Goal: Task Accomplishment & Management: Use online tool/utility

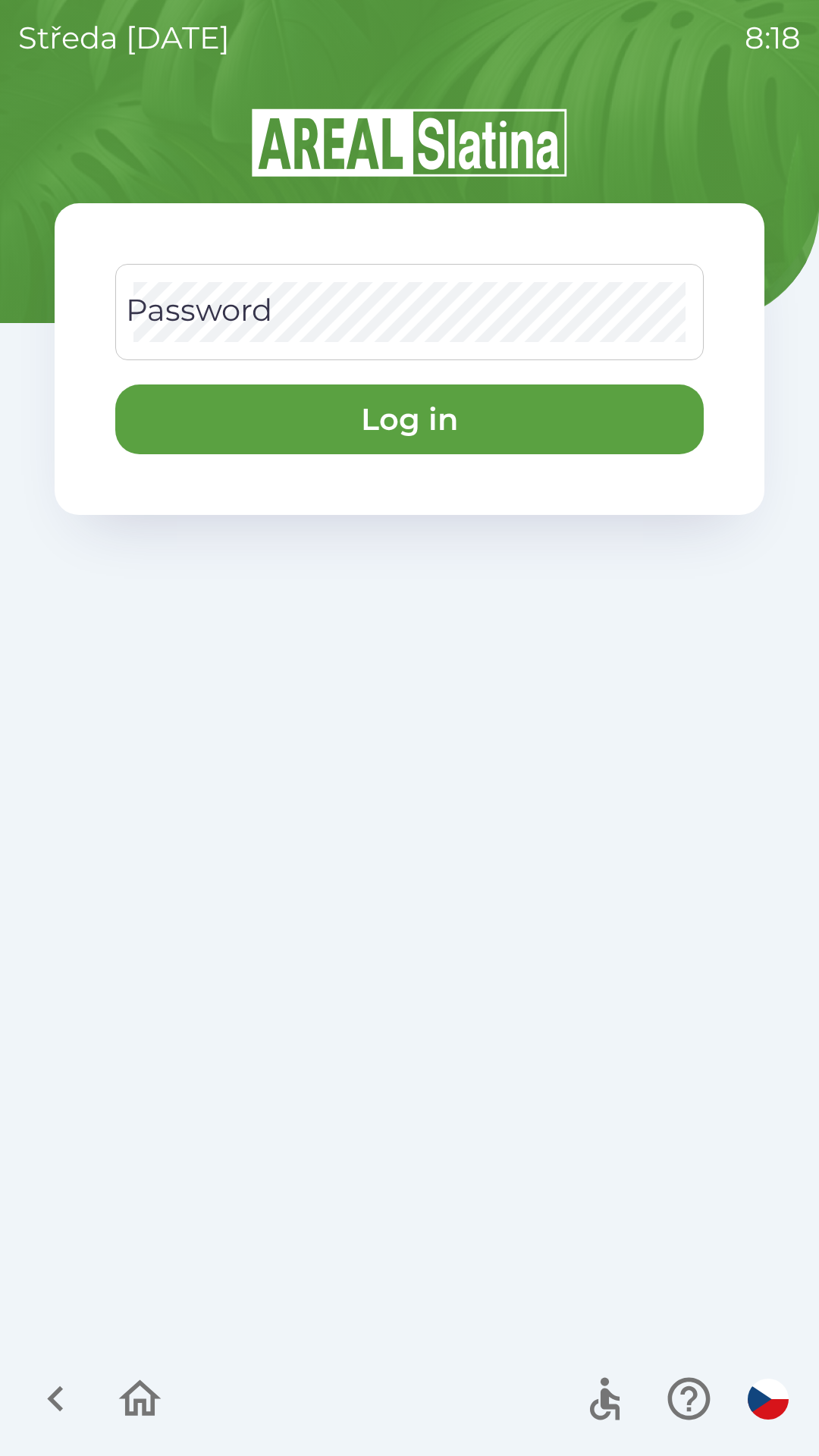
click at [149, 319] on div "Password Password" at bounding box center [409, 312] width 588 height 97
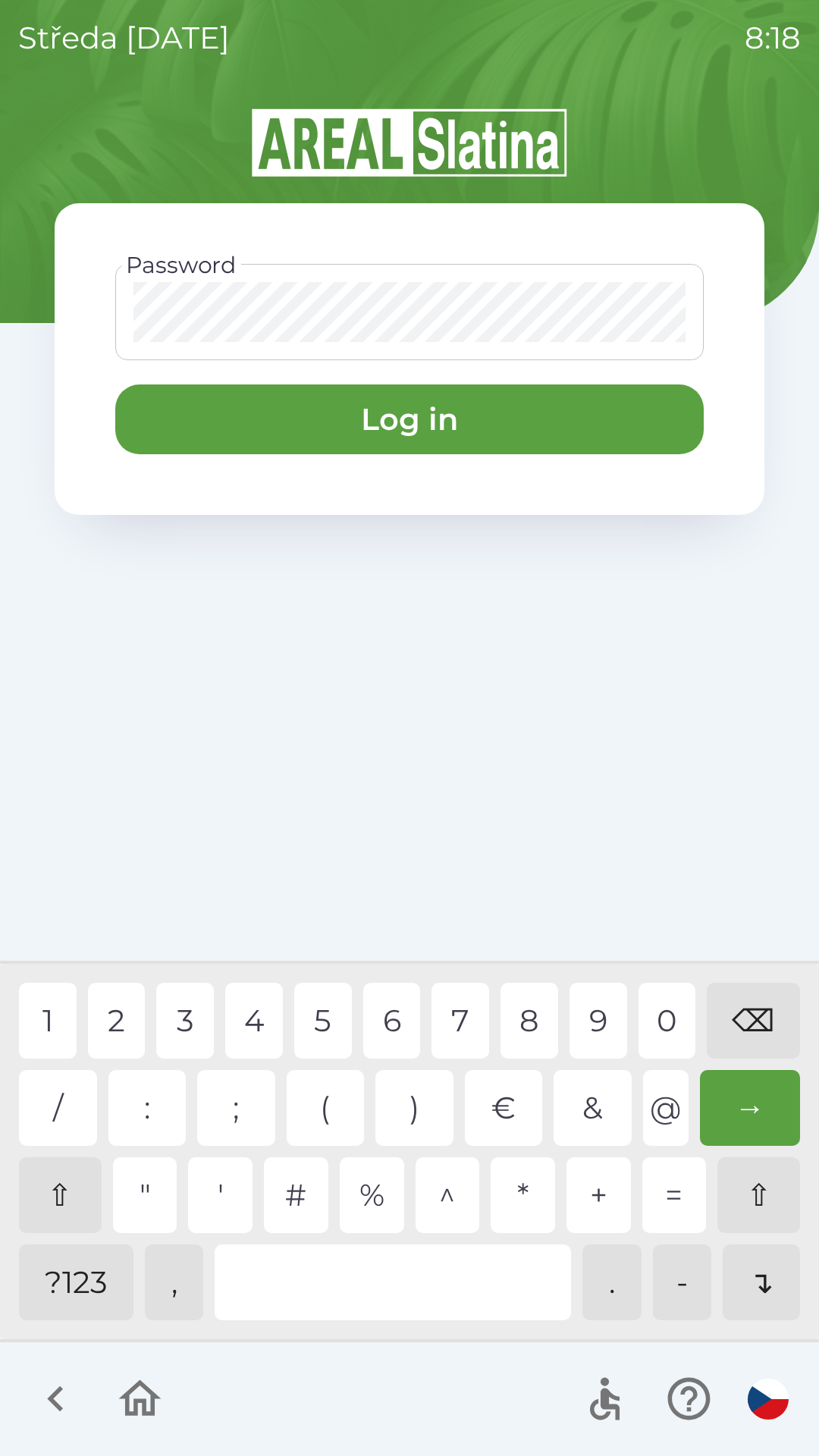
click at [43, 1014] on div "1" at bounding box center [47, 1020] width 58 height 75
click at [179, 1022] on div "3" at bounding box center [184, 1020] width 58 height 75
click at [386, 1020] on div "6" at bounding box center [391, 1020] width 58 height 75
click at [532, 1016] on div "8" at bounding box center [529, 1020] width 58 height 75
click at [595, 1022] on div "9" at bounding box center [598, 1020] width 58 height 75
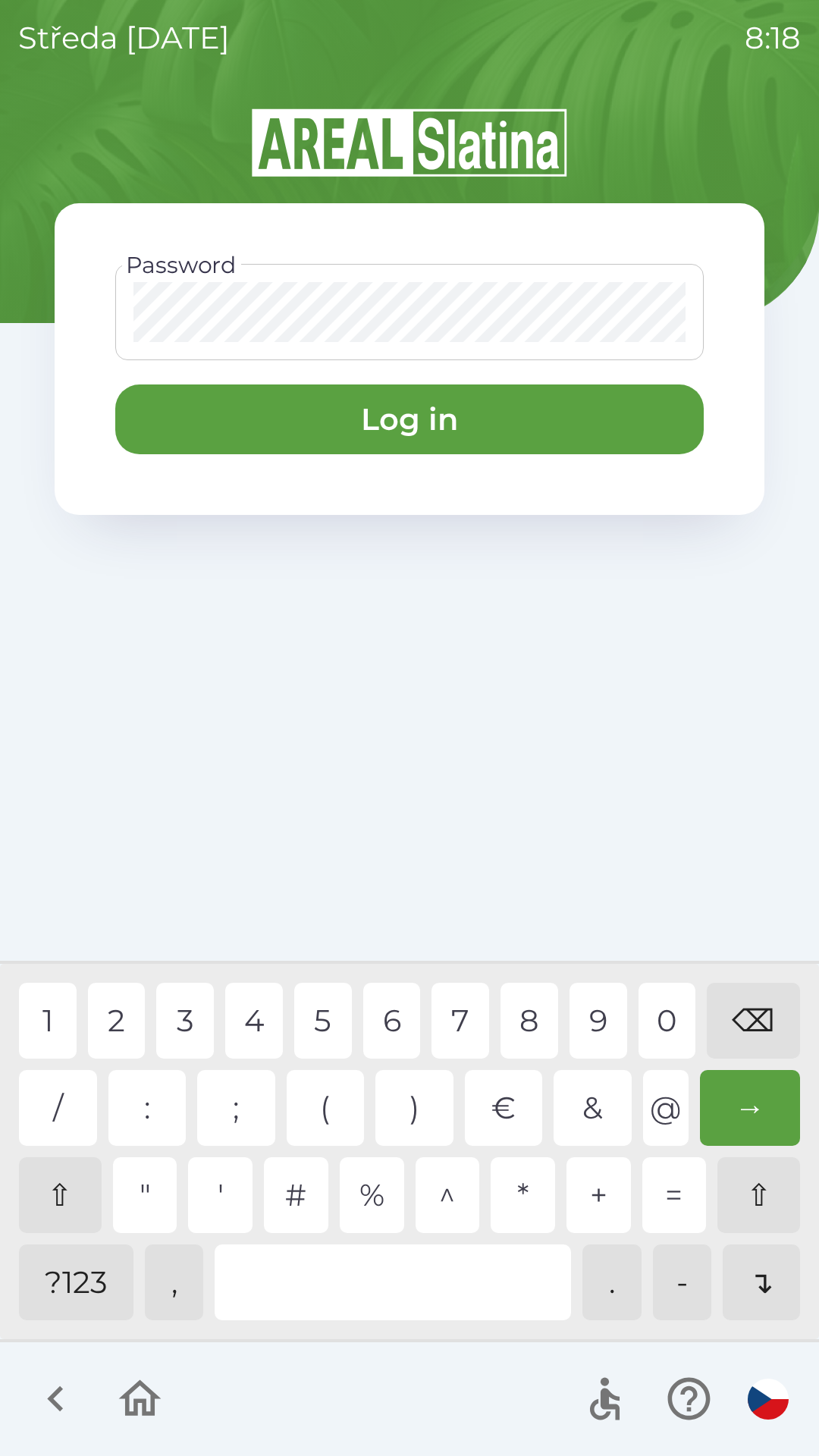
click at [167, 420] on button "Log in" at bounding box center [409, 420] width 588 height 70
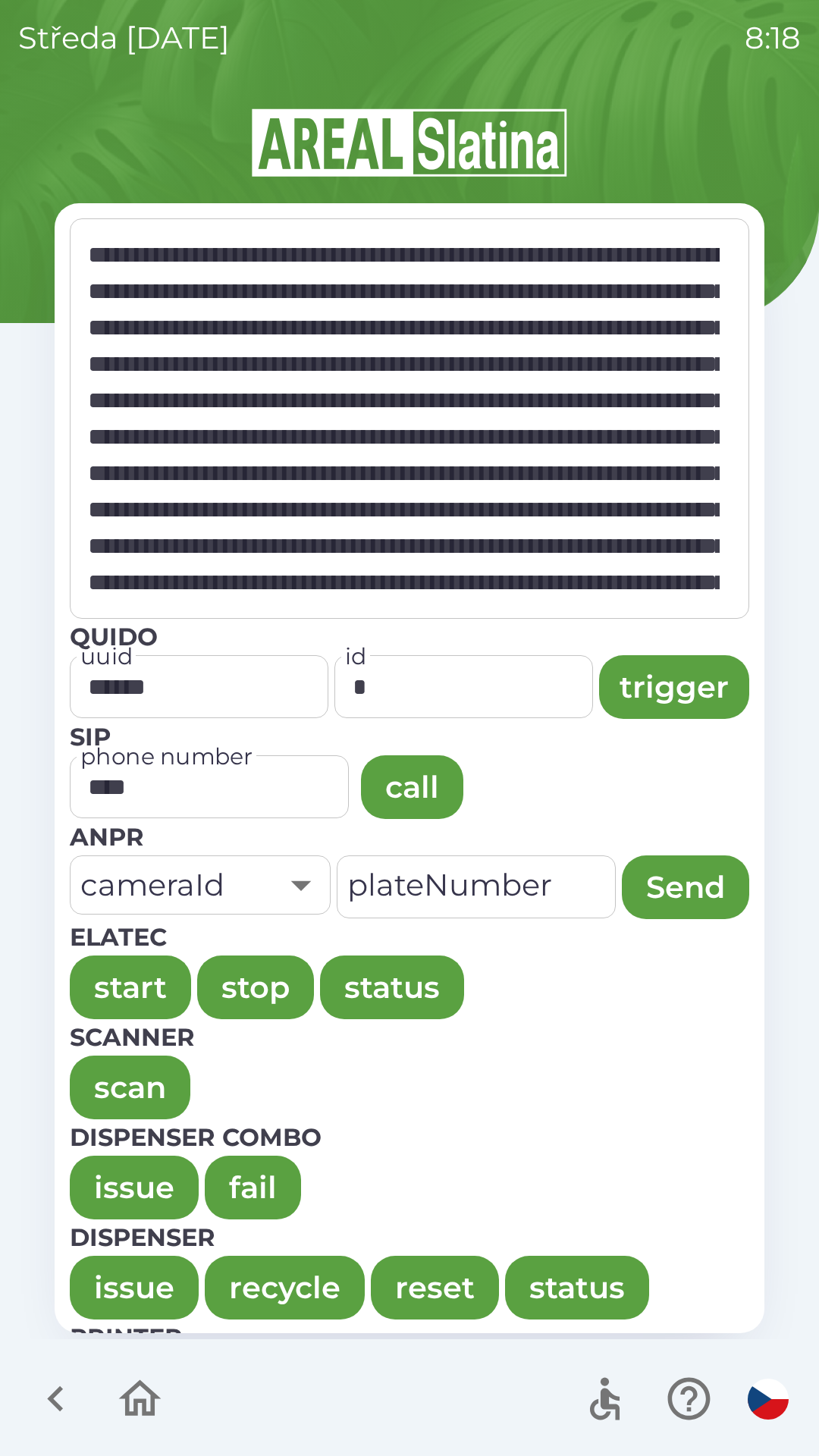
click at [106, 1187] on button "issue" at bounding box center [134, 1187] width 129 height 63
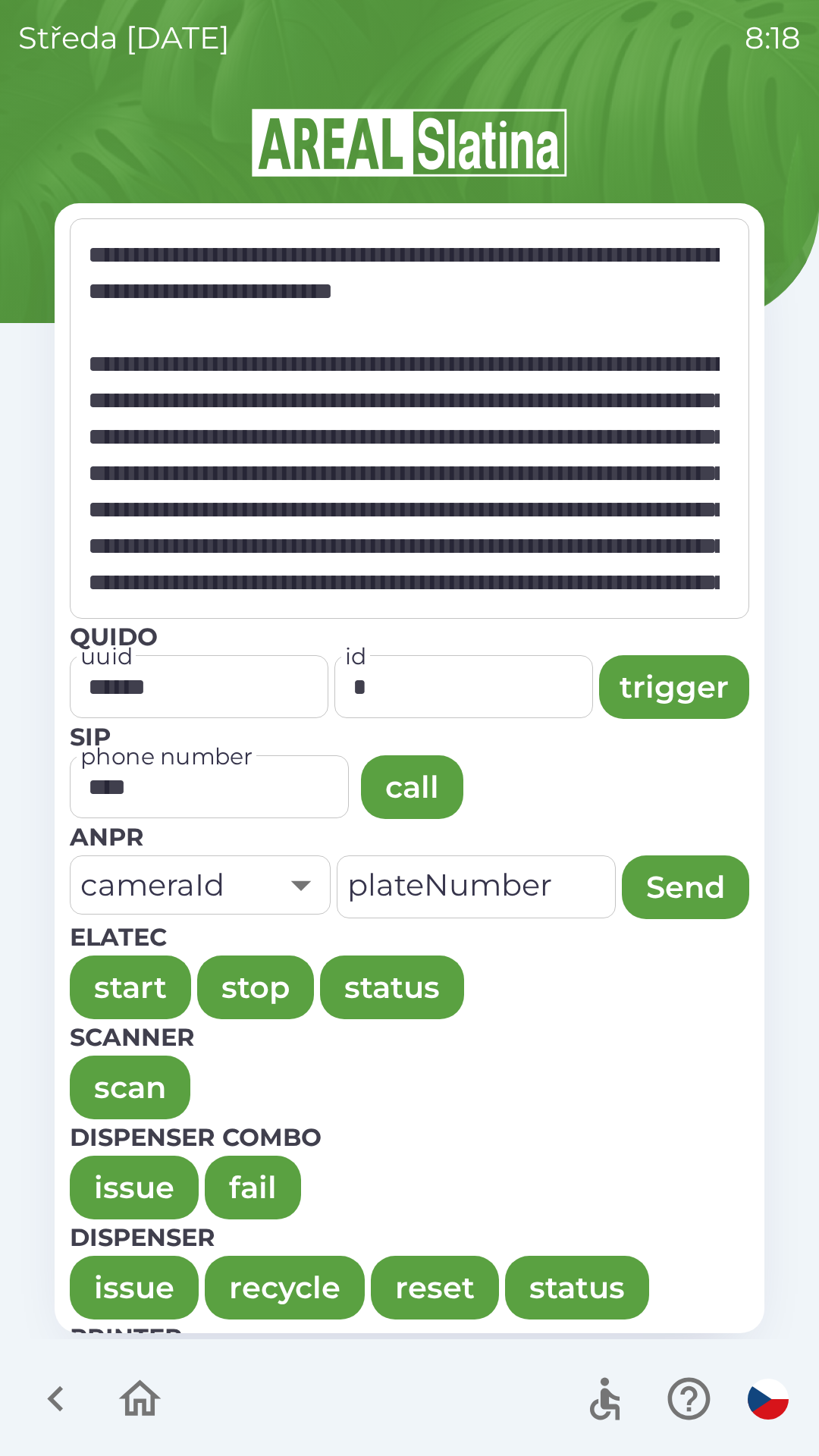
click at [93, 1169] on button "issue" at bounding box center [134, 1187] width 129 height 63
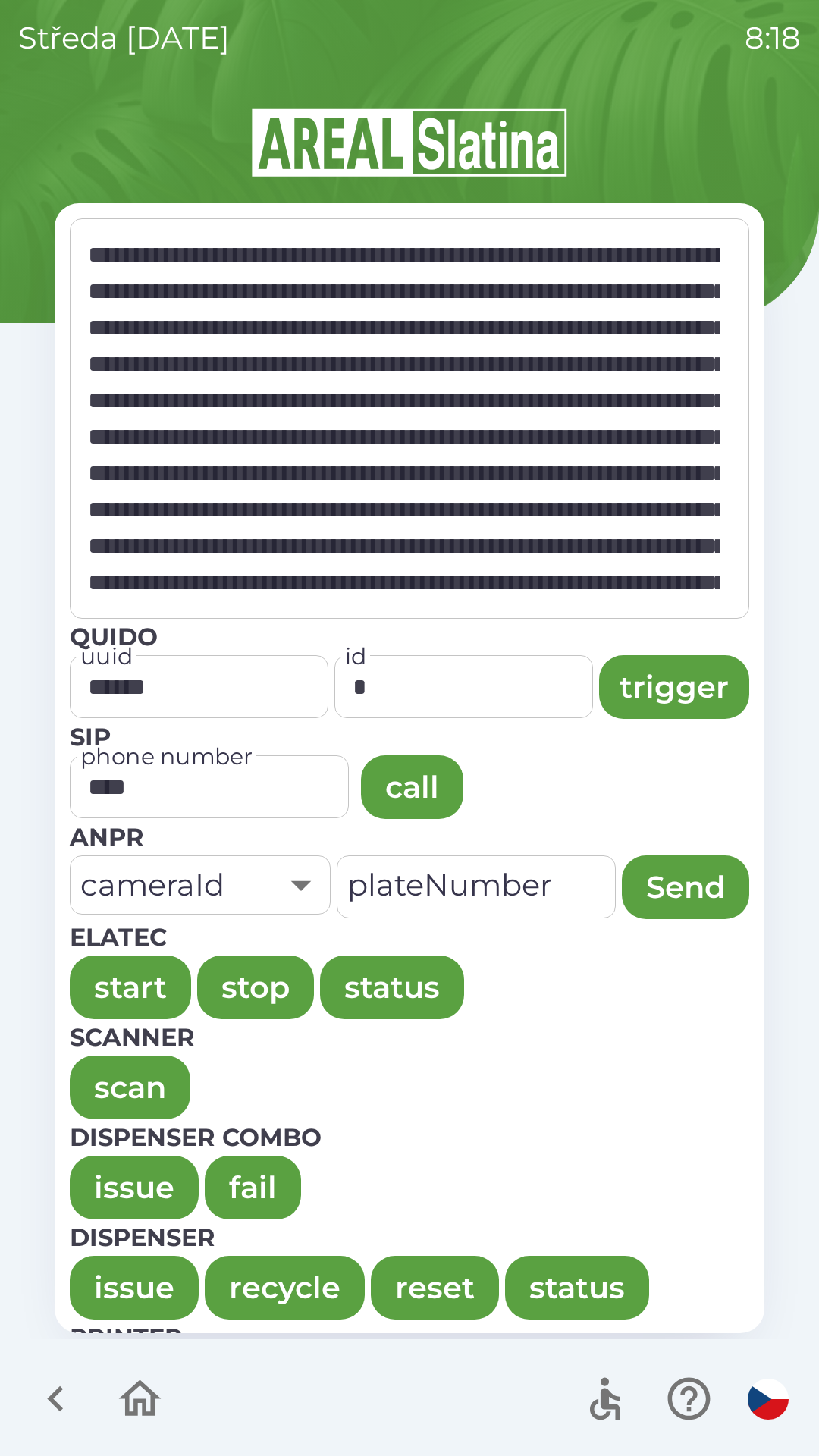
click at [92, 1178] on button "issue" at bounding box center [134, 1187] width 129 height 63
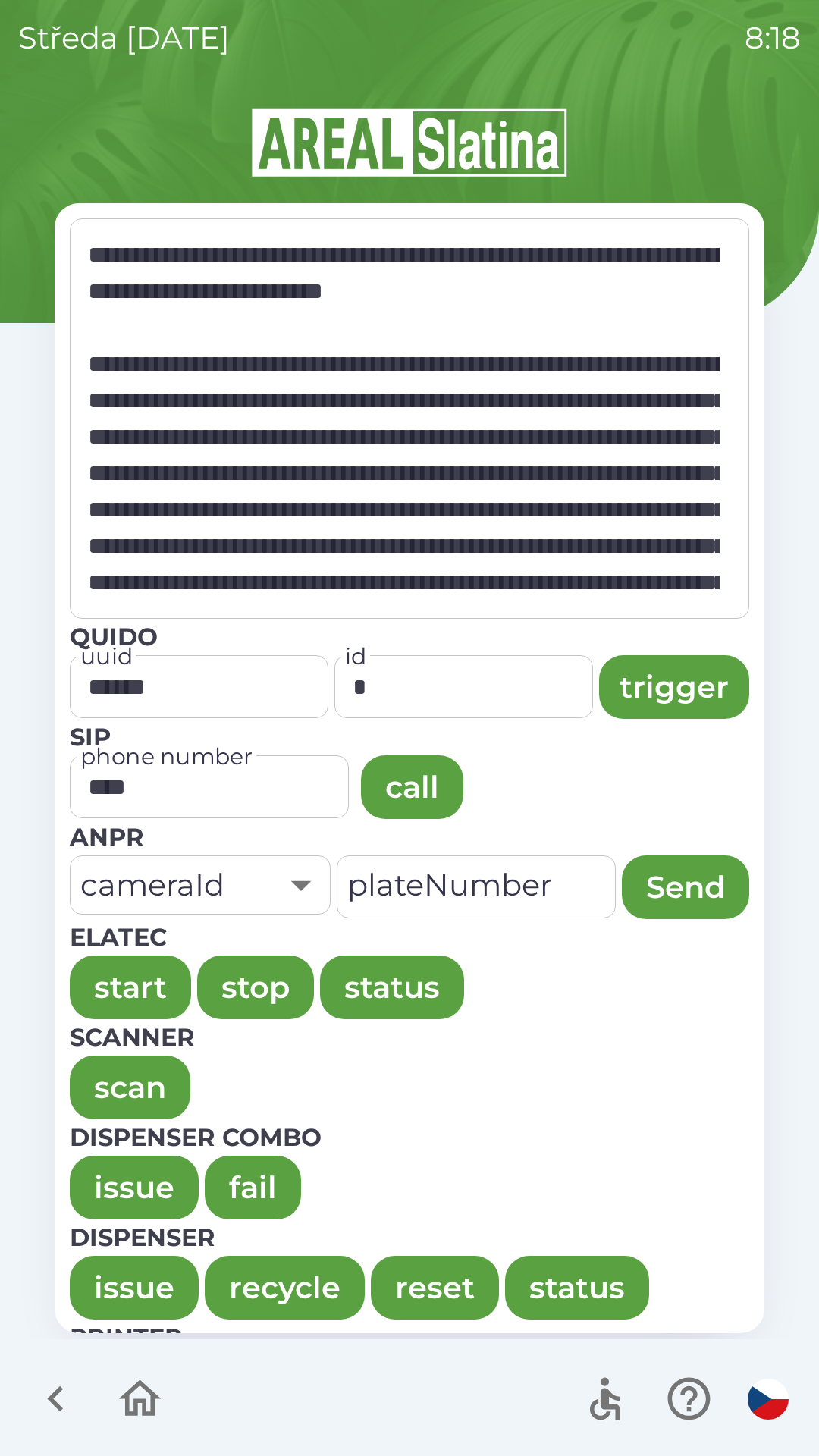
click at [92, 1168] on button "issue" at bounding box center [134, 1187] width 129 height 63
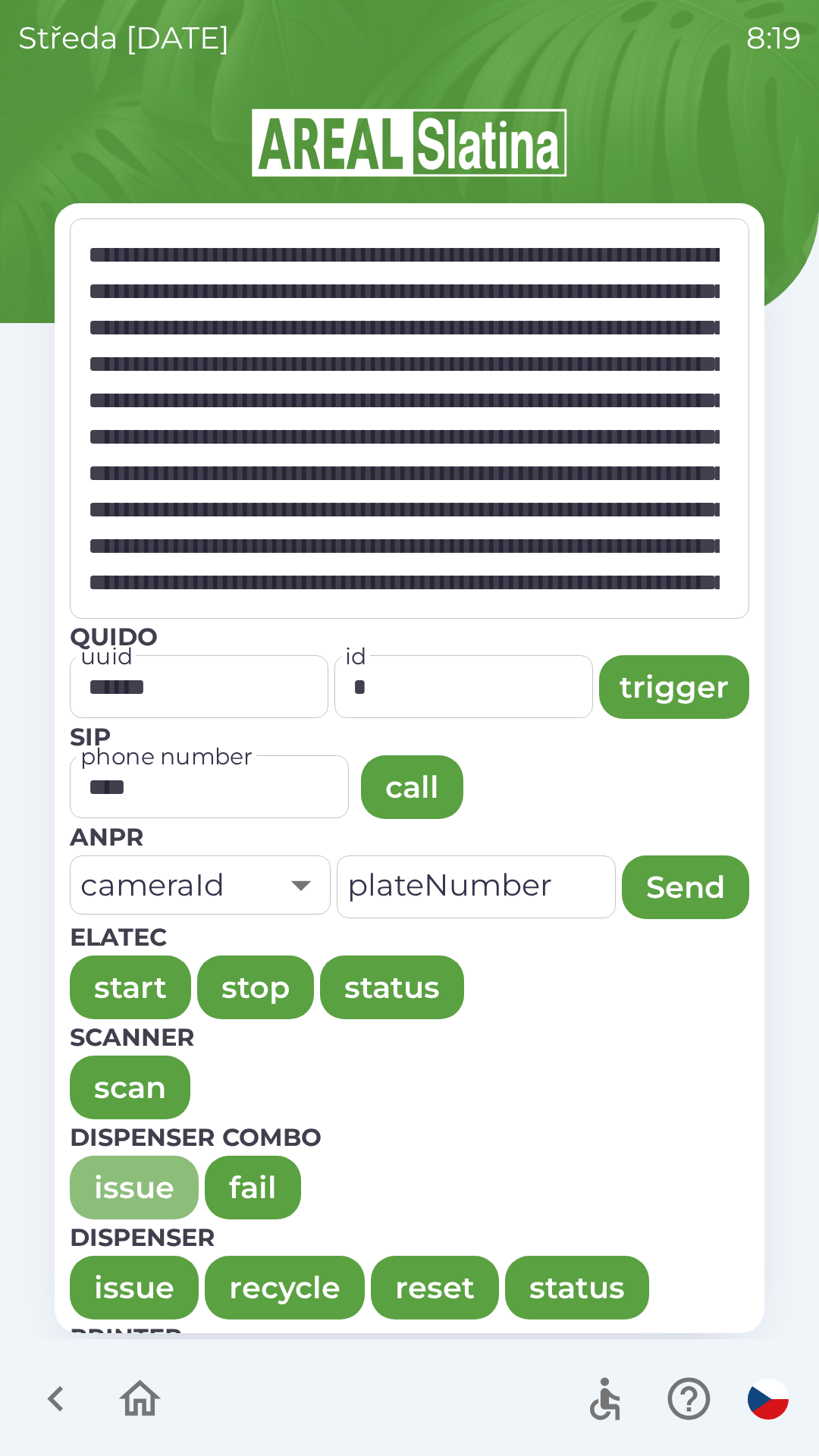
click at [93, 1178] on button "issue" at bounding box center [134, 1187] width 129 height 63
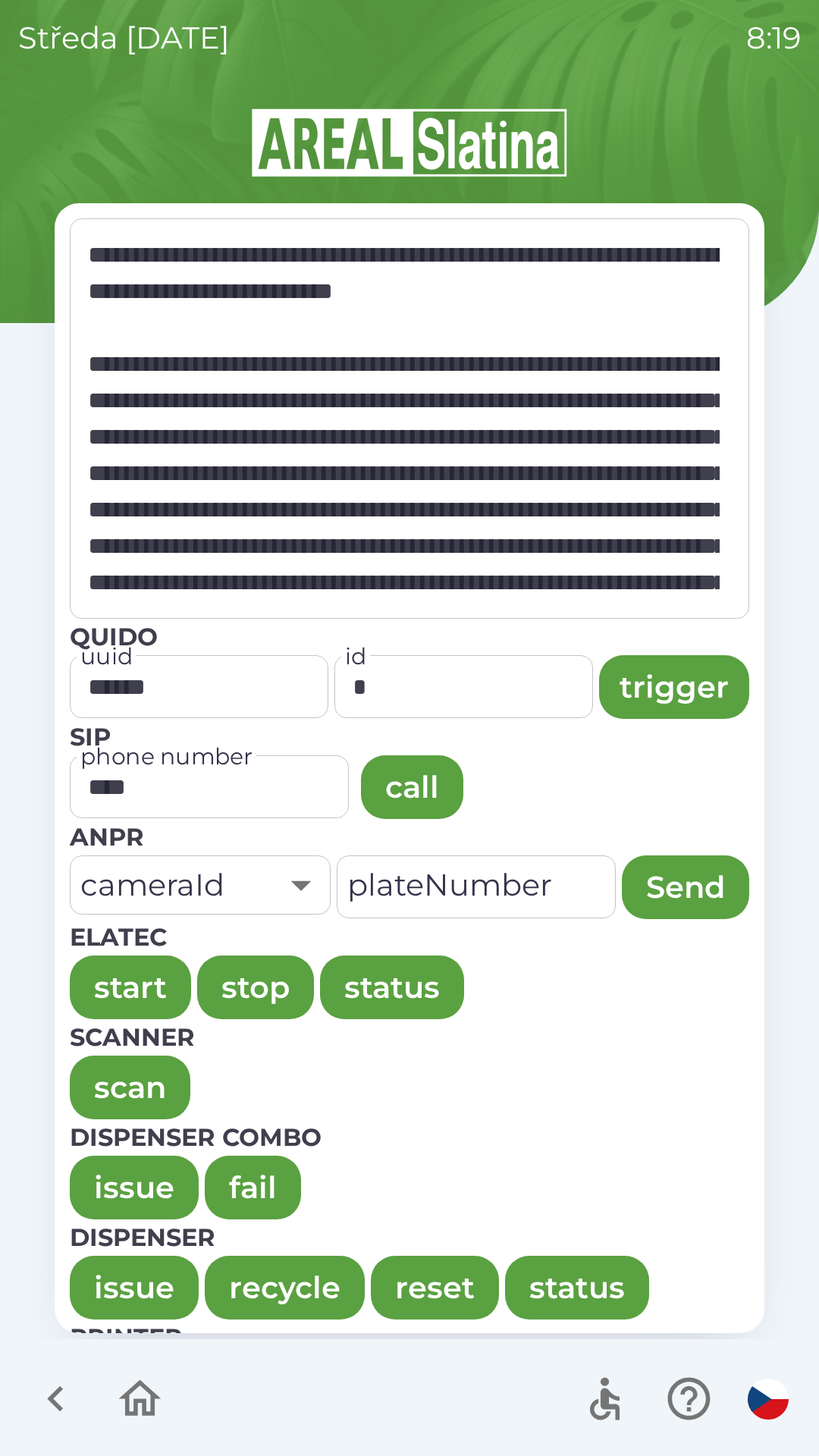
click at [119, 1188] on button "issue" at bounding box center [134, 1187] width 129 height 63
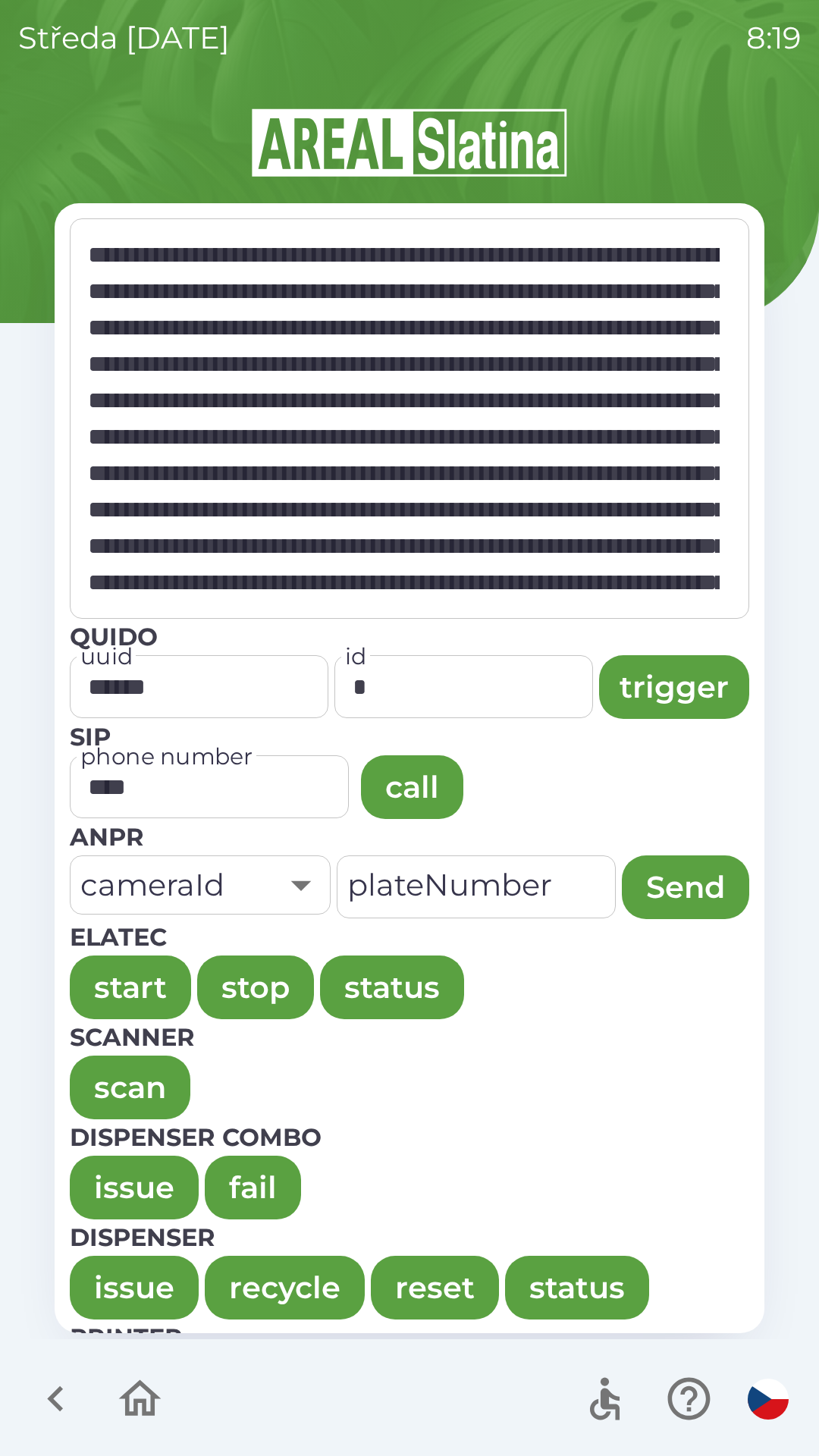
click at [124, 1170] on button "issue" at bounding box center [134, 1187] width 129 height 63
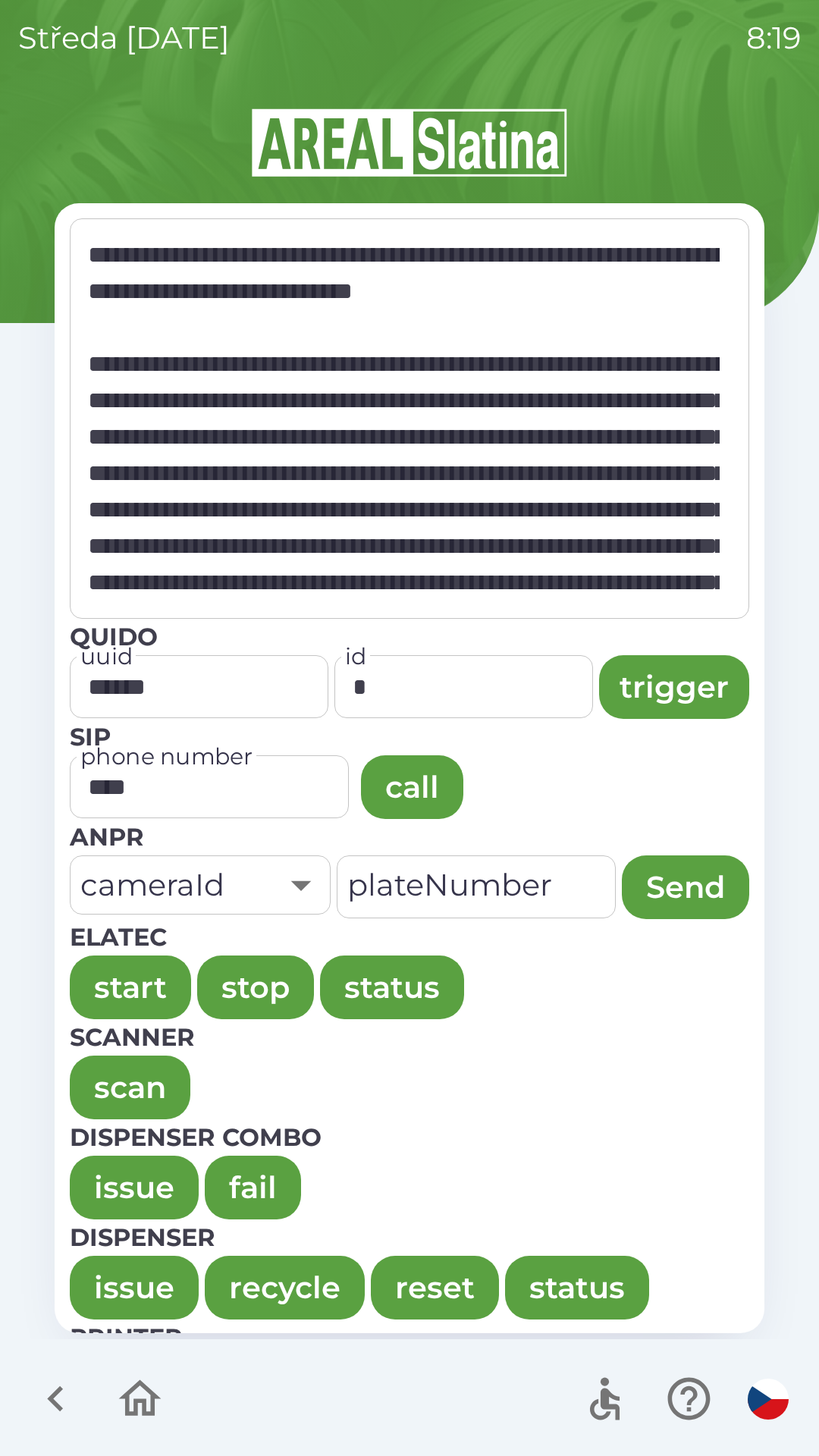
click at [109, 1172] on button "issue" at bounding box center [134, 1187] width 129 height 63
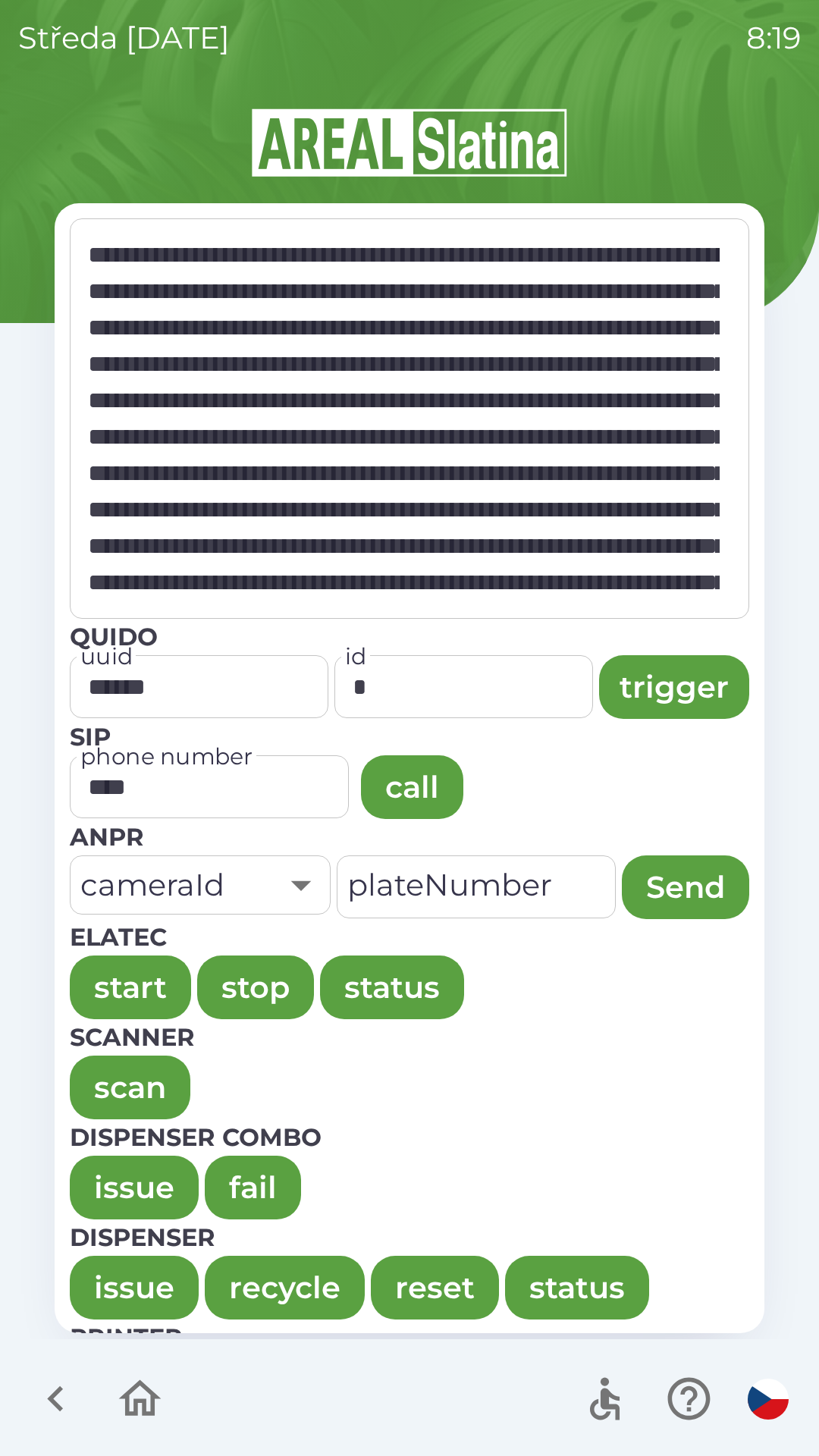
click at [108, 1215] on button "issue" at bounding box center [134, 1187] width 129 height 63
click at [93, 1170] on button "issue" at bounding box center [134, 1187] width 129 height 63
click at [109, 1170] on button "issue" at bounding box center [134, 1187] width 129 height 63
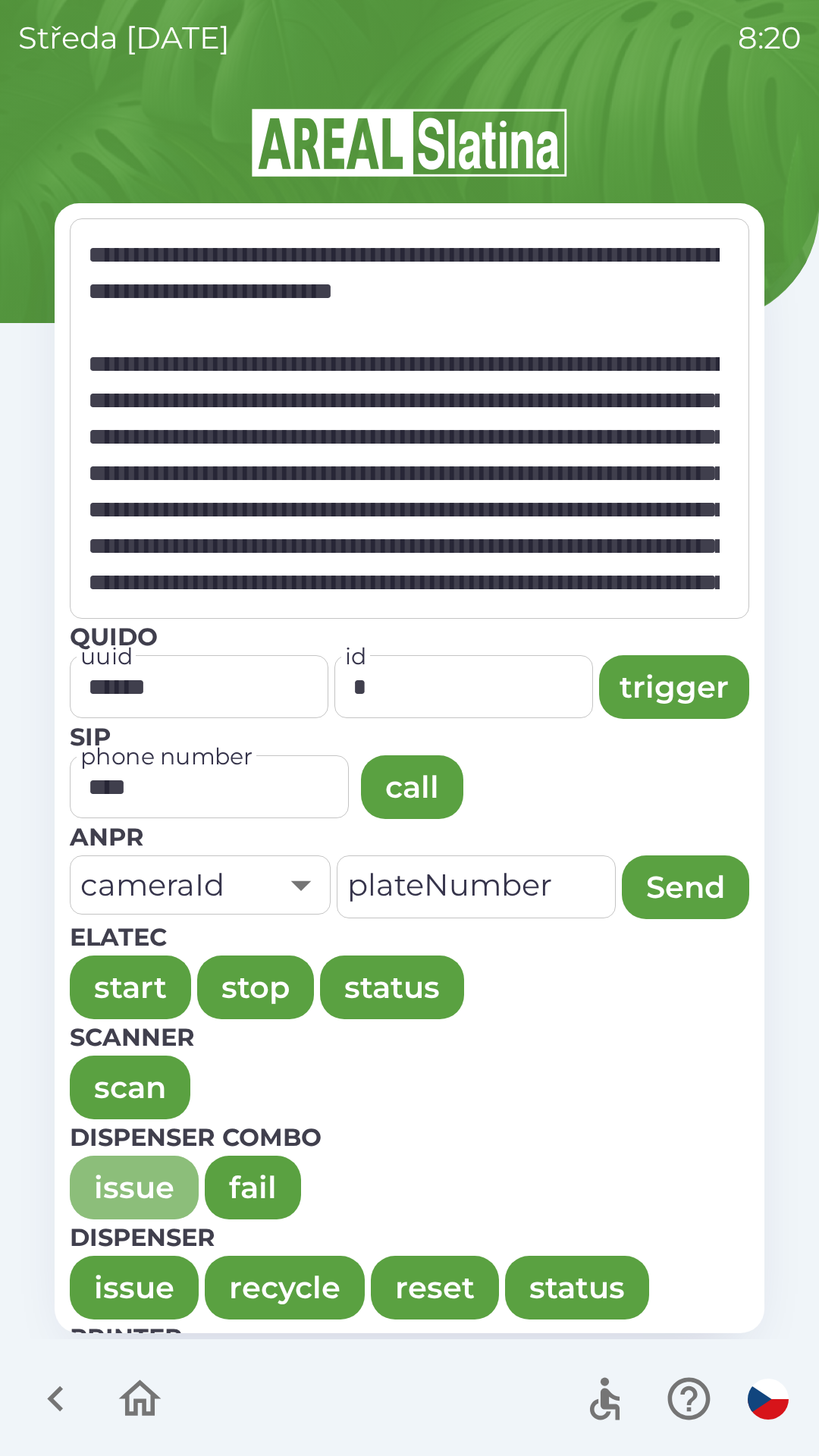
click at [98, 1157] on button "issue" at bounding box center [134, 1187] width 129 height 63
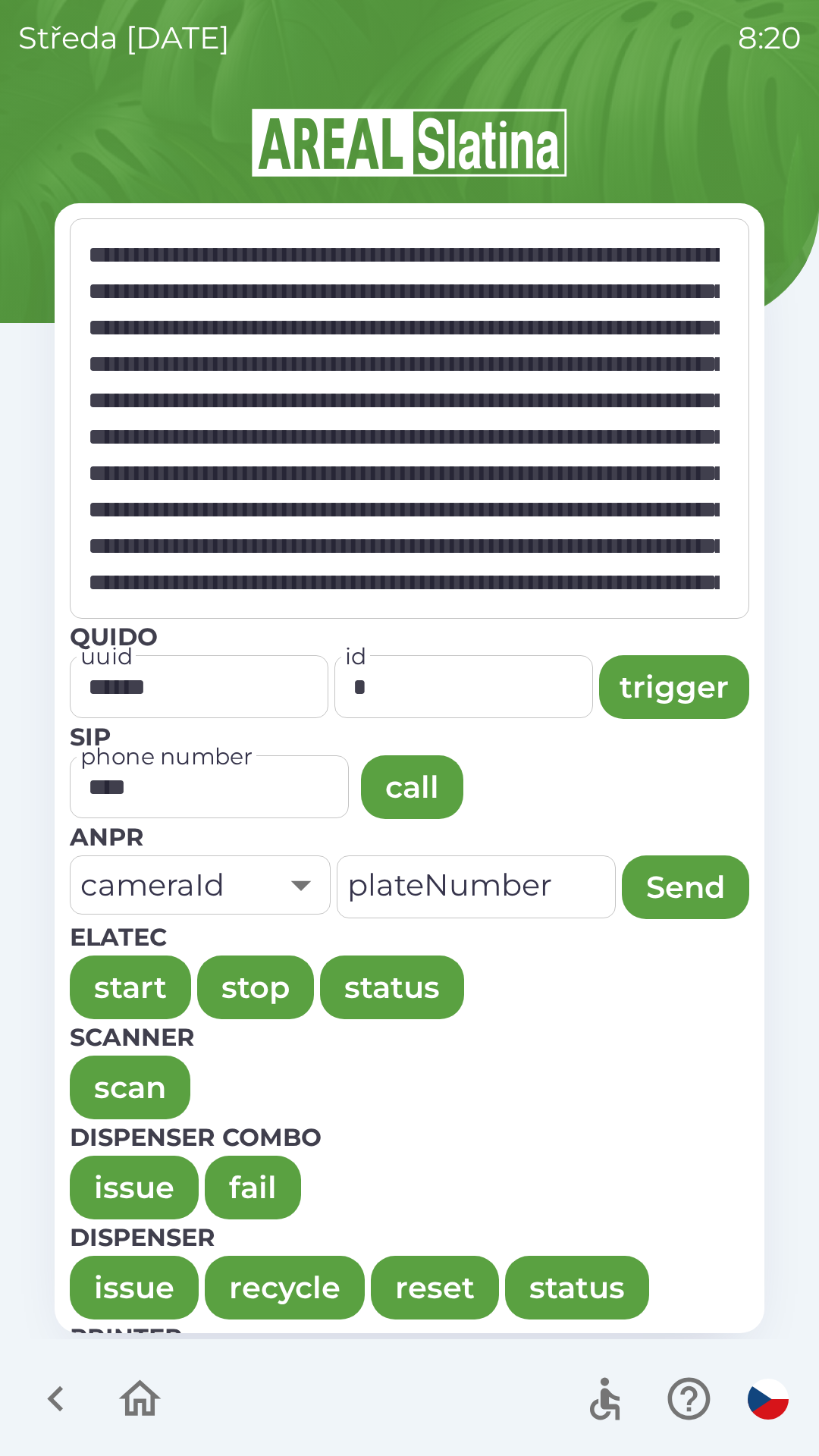
click at [114, 1165] on button "issue" at bounding box center [134, 1187] width 129 height 63
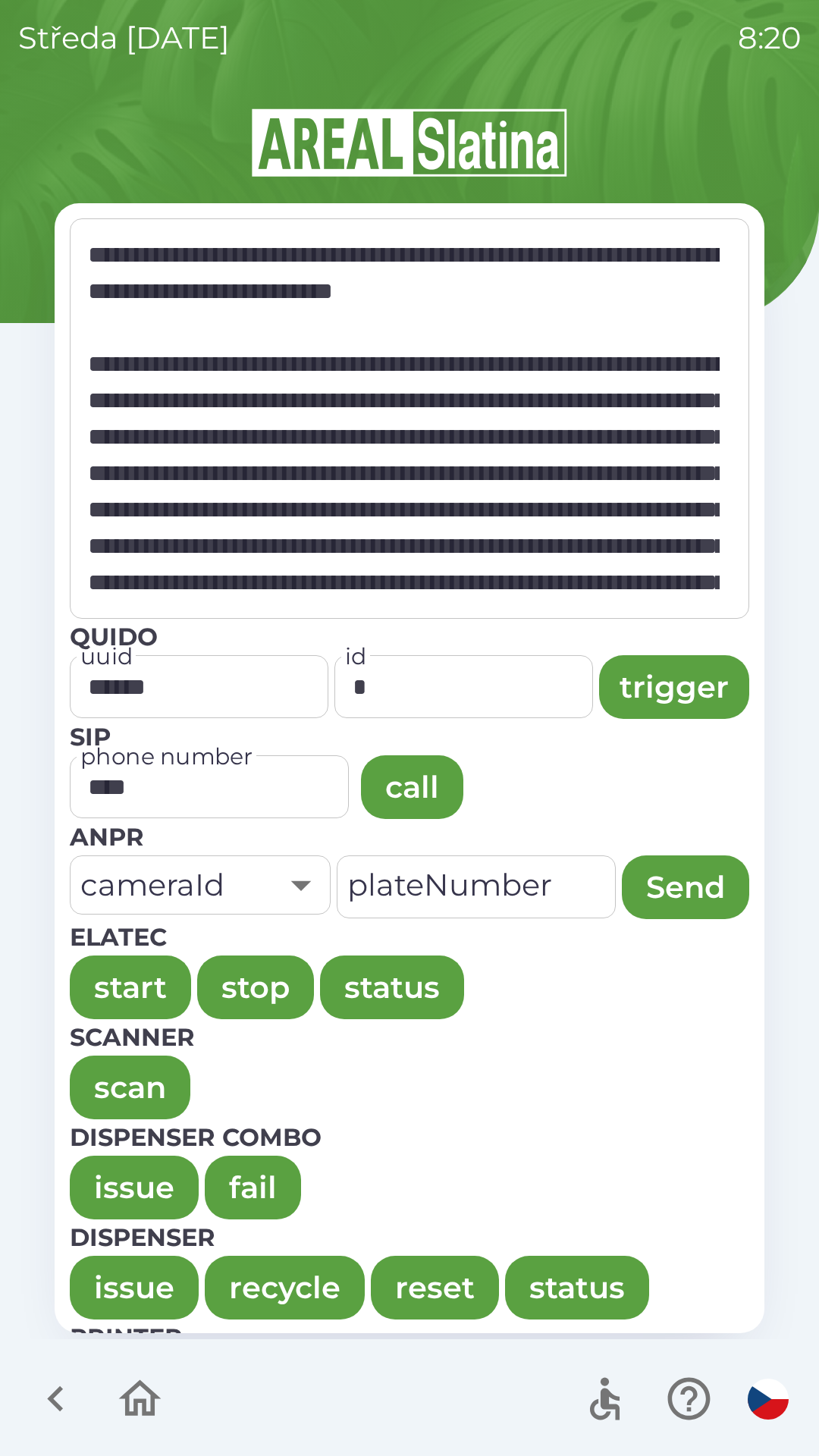
click at [117, 1186] on button "issue" at bounding box center [134, 1187] width 129 height 63
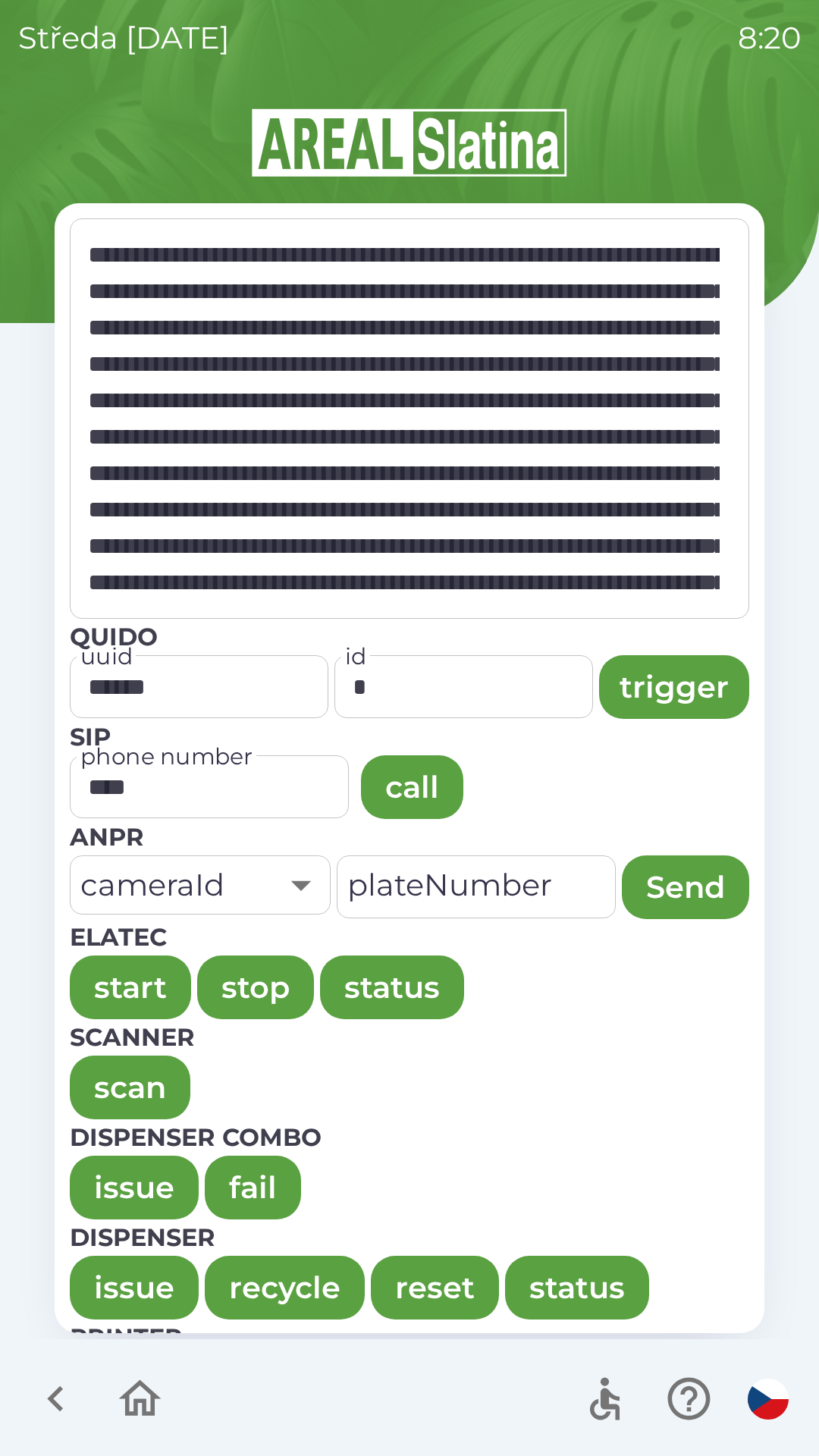
click at [122, 1157] on button "issue" at bounding box center [134, 1187] width 129 height 63
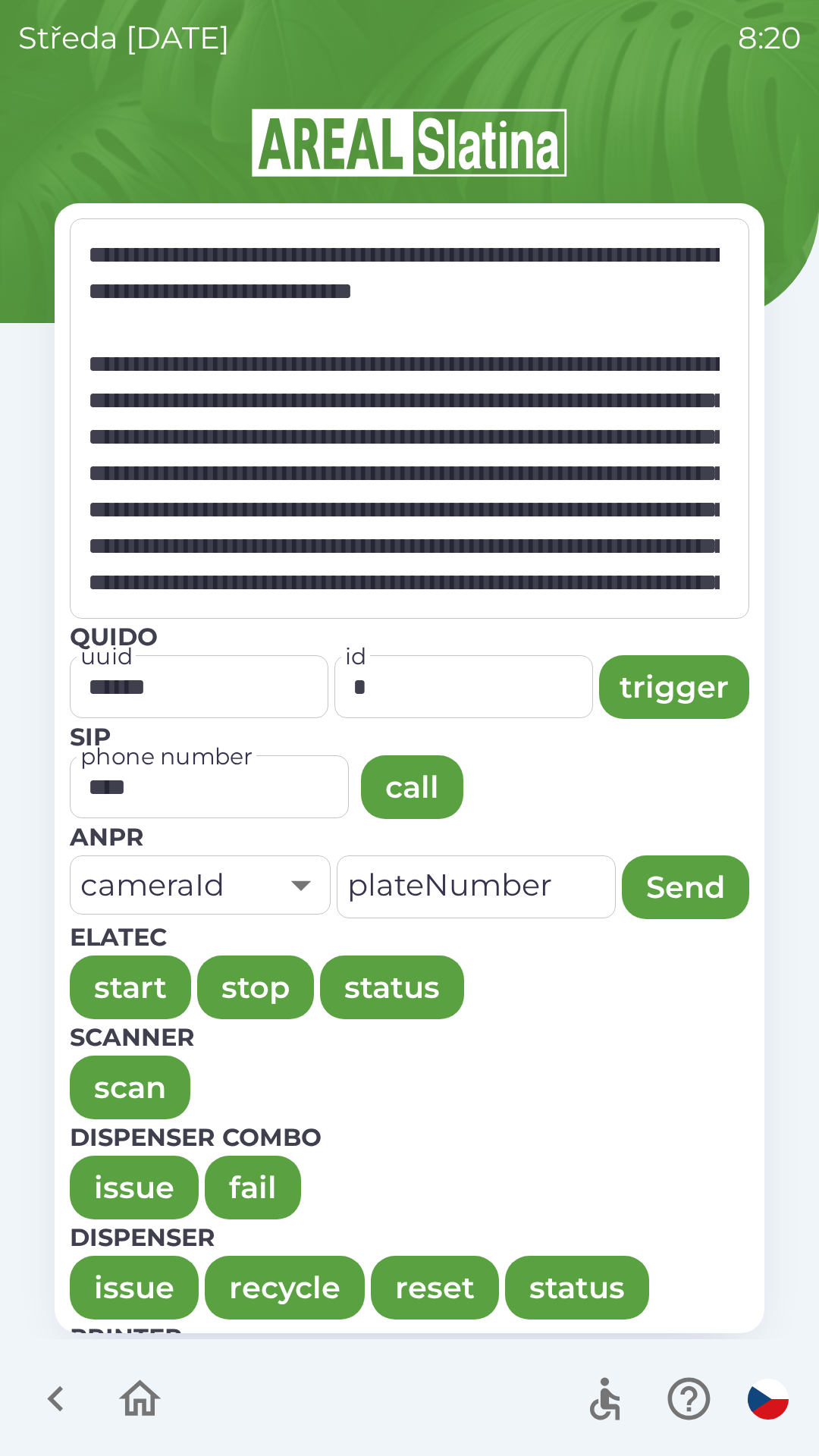
click at [94, 1161] on button "issue" at bounding box center [134, 1187] width 129 height 63
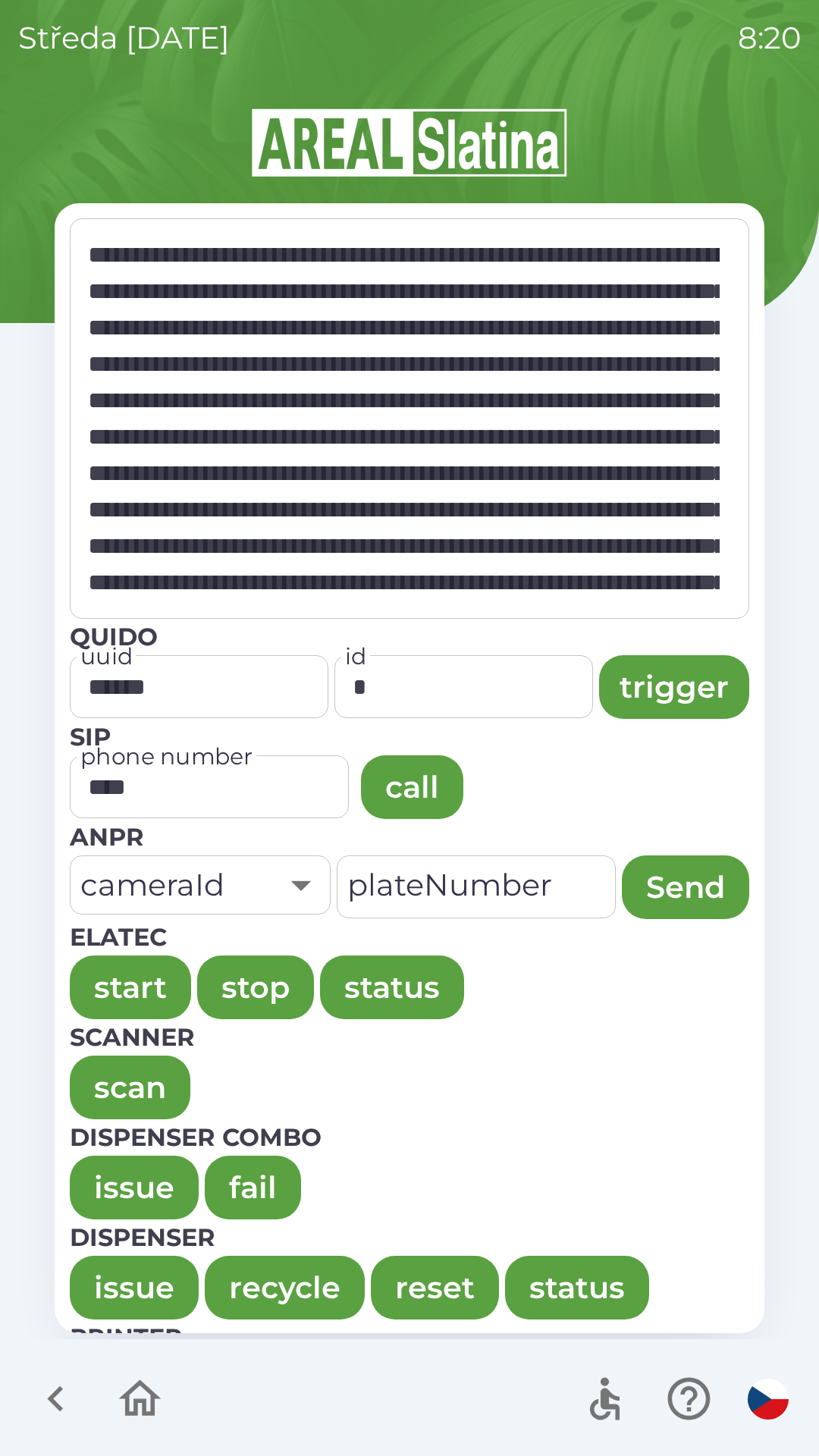
click at [108, 1172] on button "issue" at bounding box center [134, 1187] width 129 height 63
type textarea "**********"
